Goal: Check status

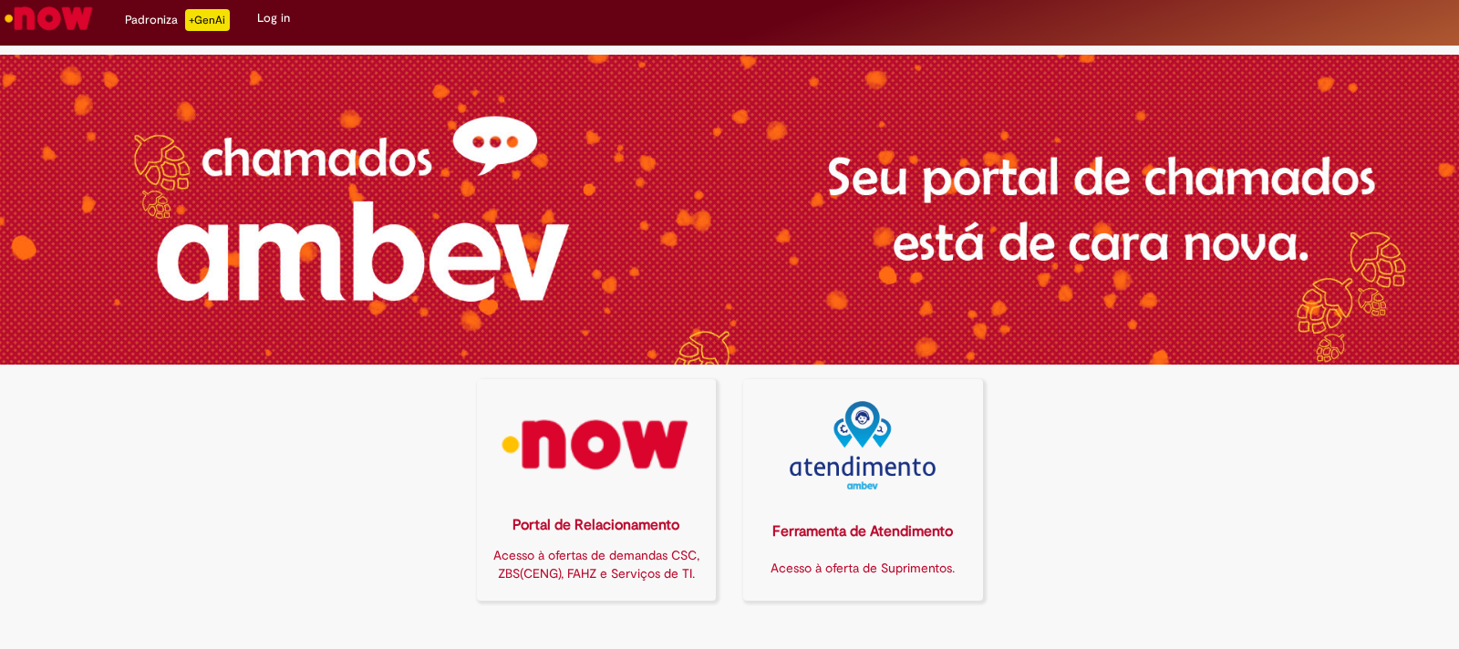
click at [600, 423] on img at bounding box center [596, 445] width 216 height 88
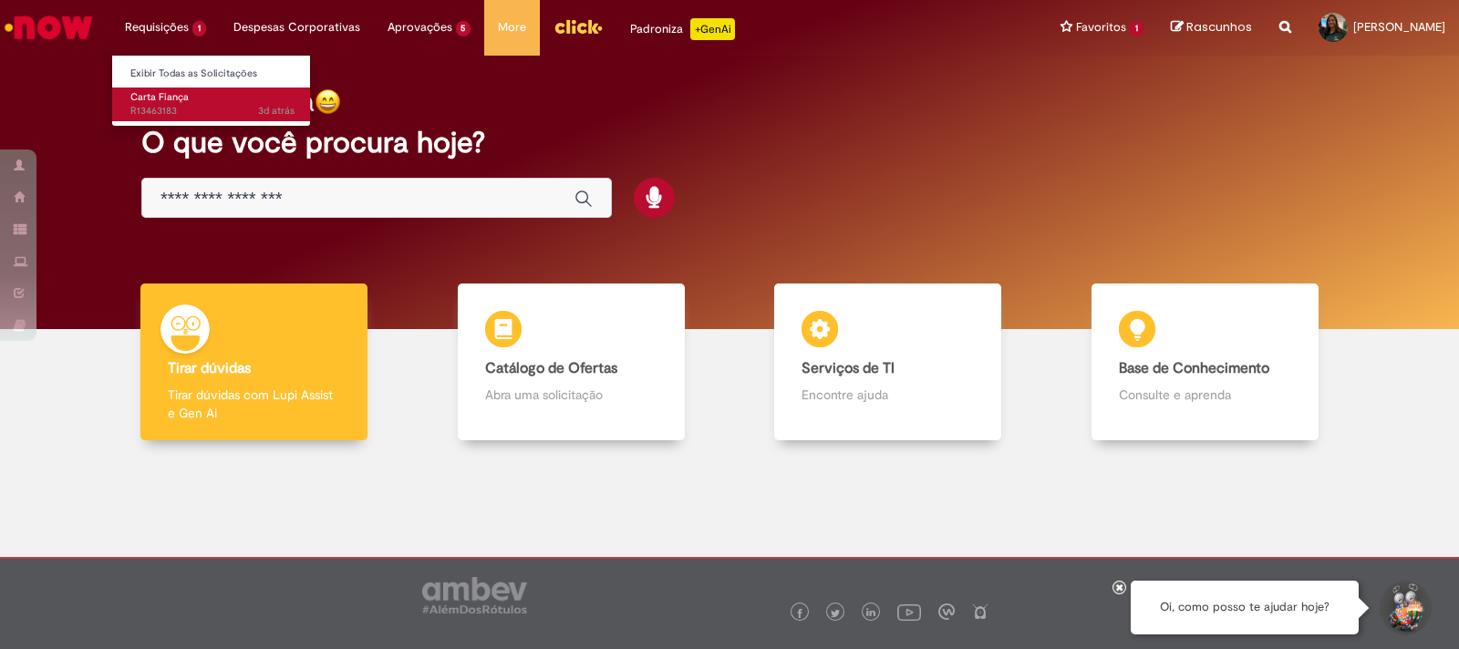
click at [166, 110] on span "3d atrás 3 dias atrás R13463183" at bounding box center [212, 111] width 164 height 15
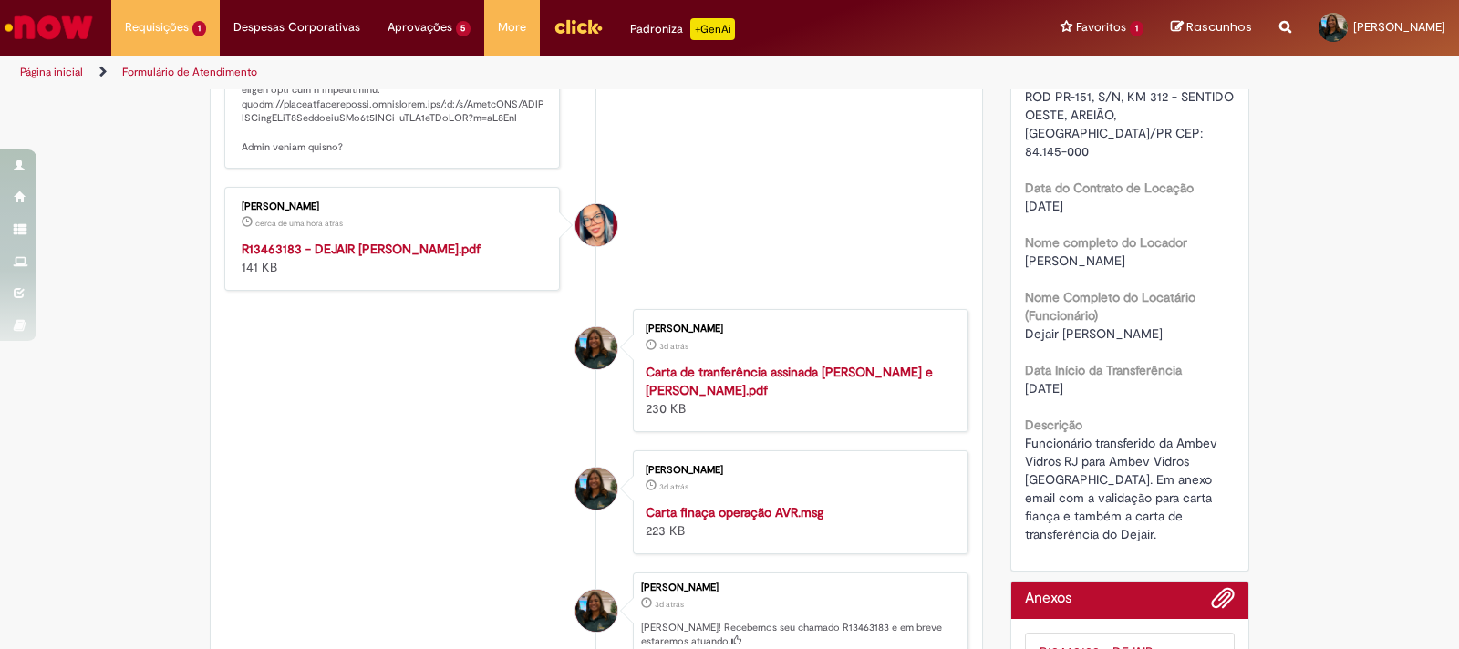
scroll to position [608, 0]
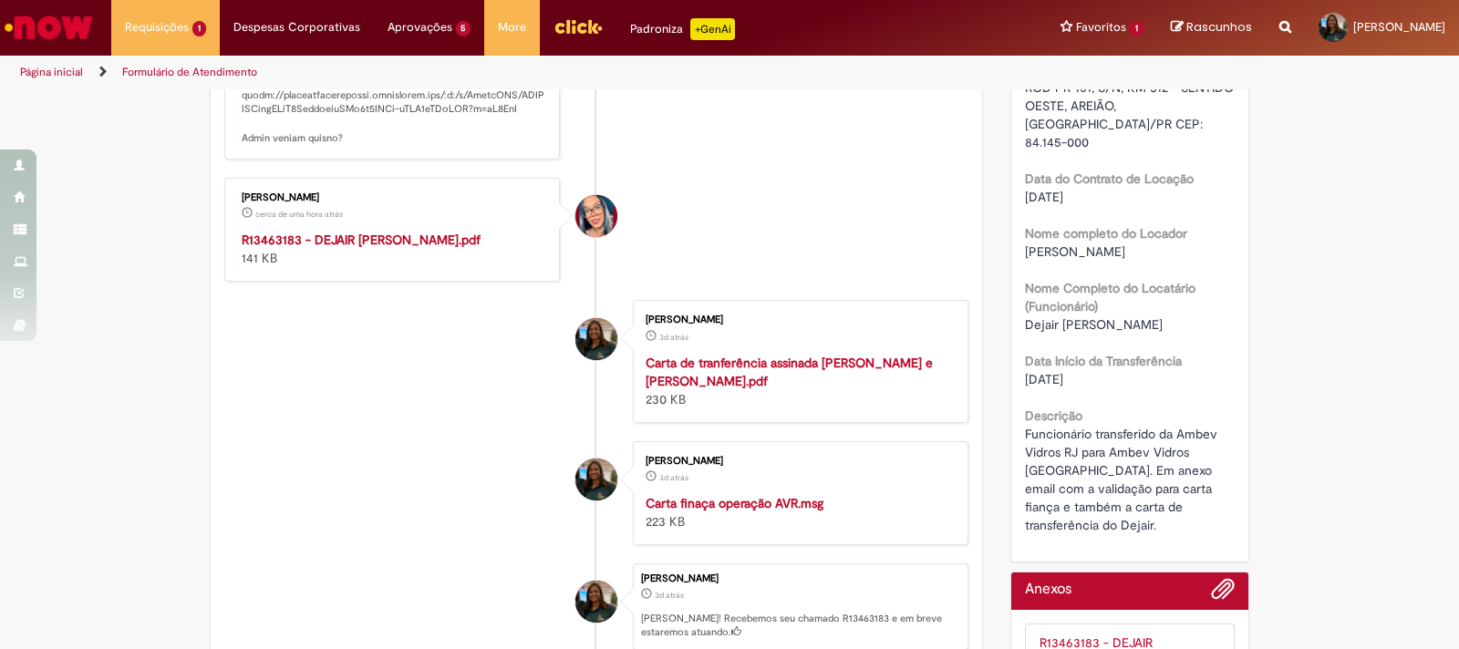
click at [315, 234] on strong "R13463183 - DEJAIR [PERSON_NAME].pdf" at bounding box center [361, 240] width 239 height 16
